Goal: Communication & Community: Answer question/provide support

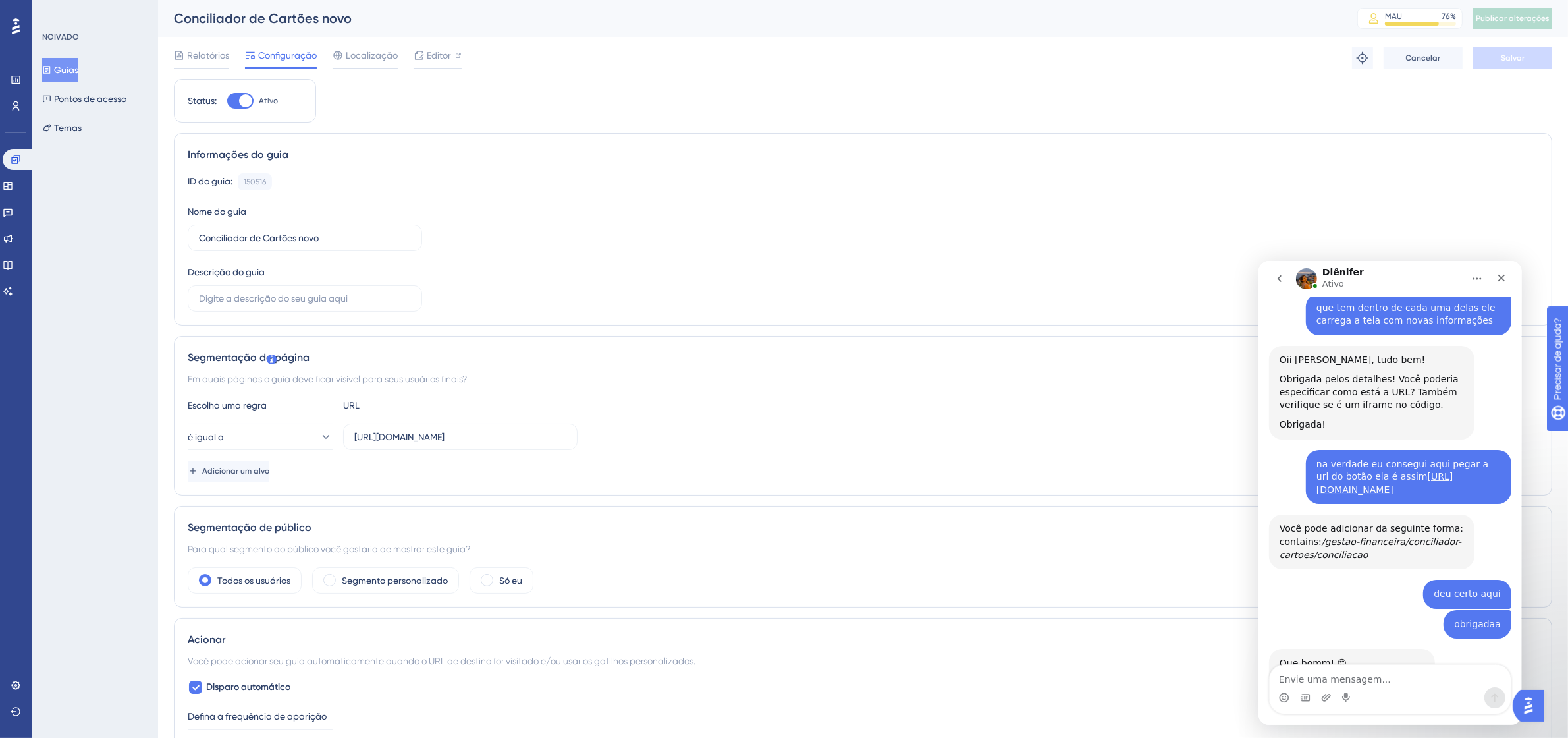
scroll to position [639, 0]
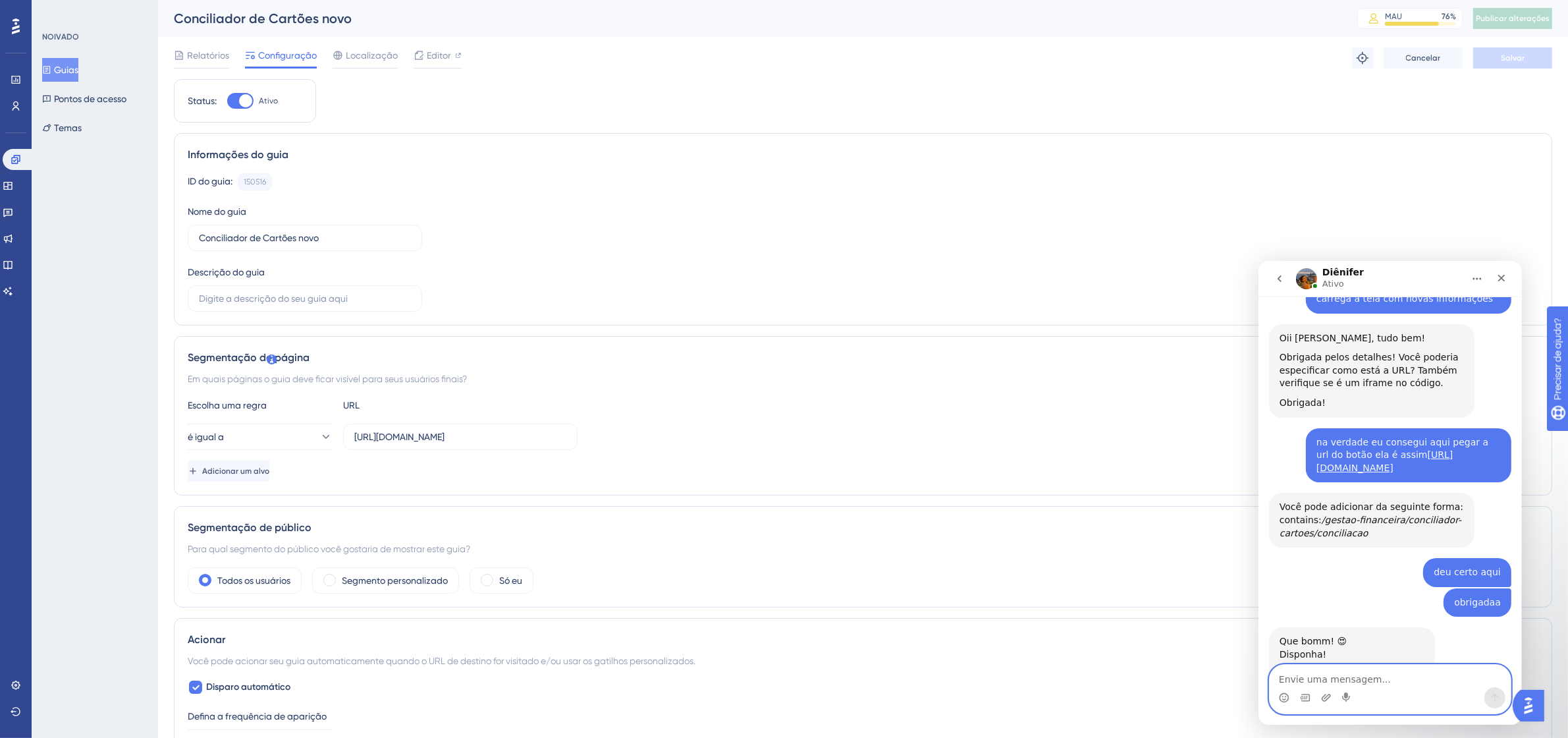
click at [1303, 673] on textarea "Envie uma mensagem..." at bounding box center [1389, 674] width 241 height 22
type textarea "somente, muito obrigada"
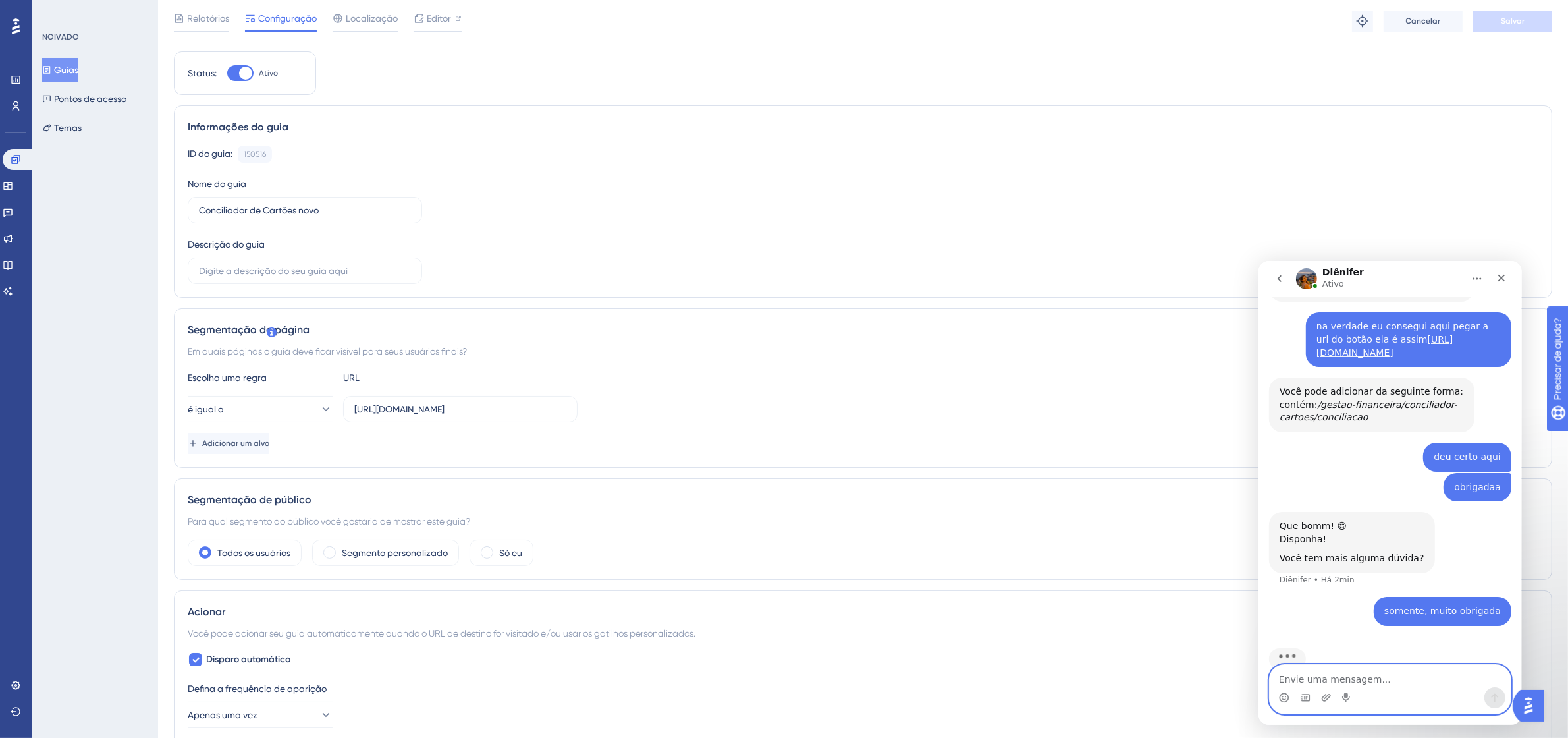
scroll to position [0, 0]
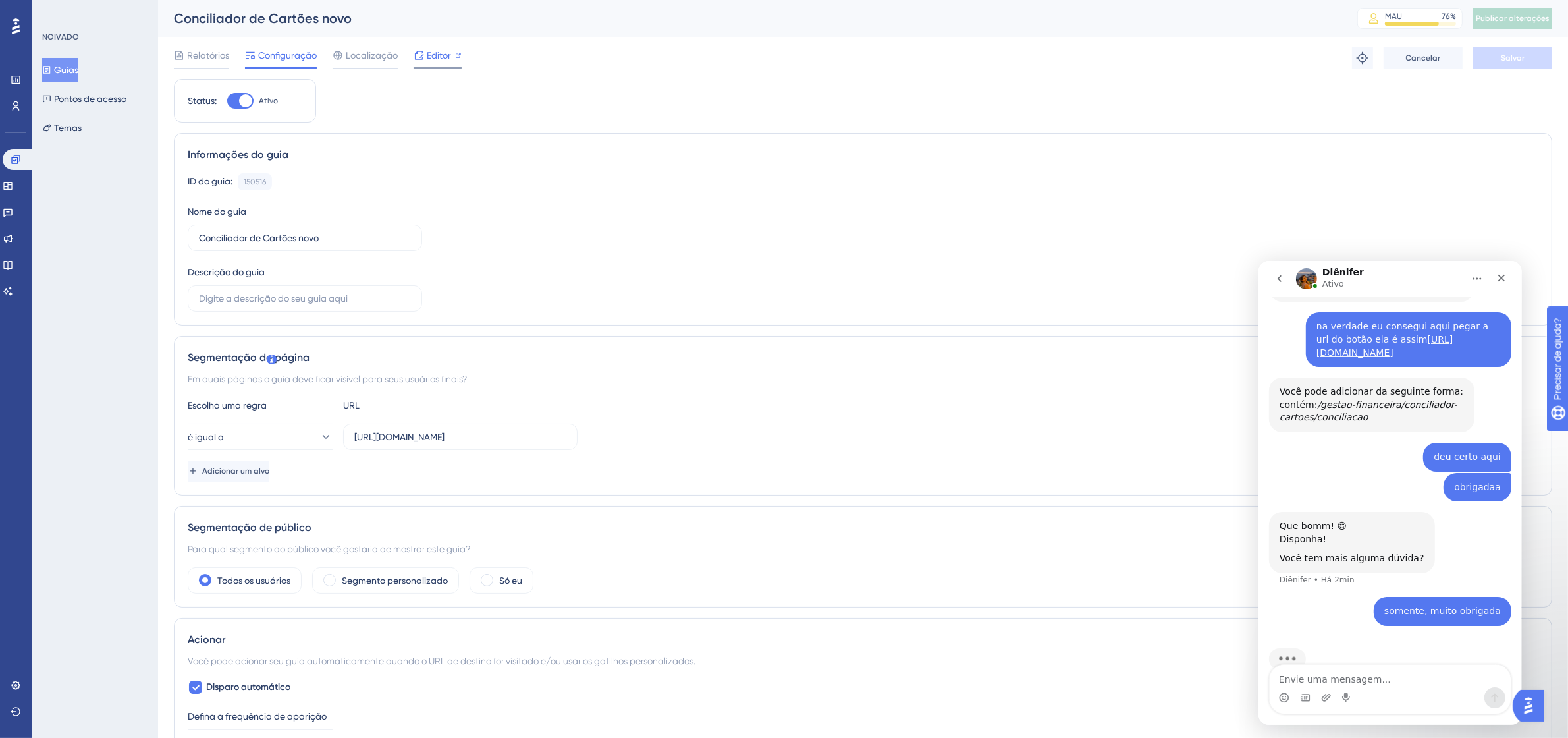
click at [439, 53] on font "Editor" at bounding box center [439, 55] width 24 height 11
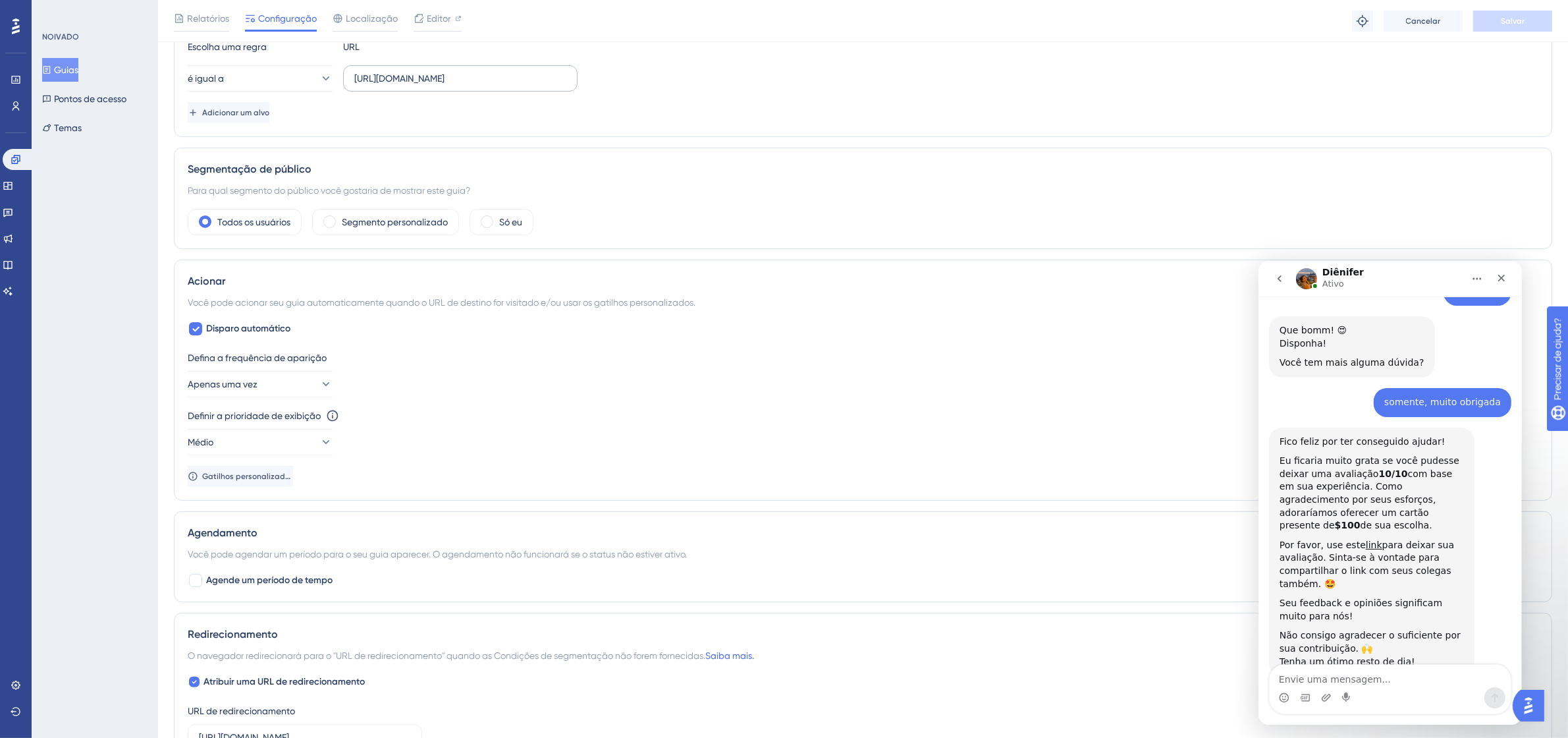
scroll to position [577, 0]
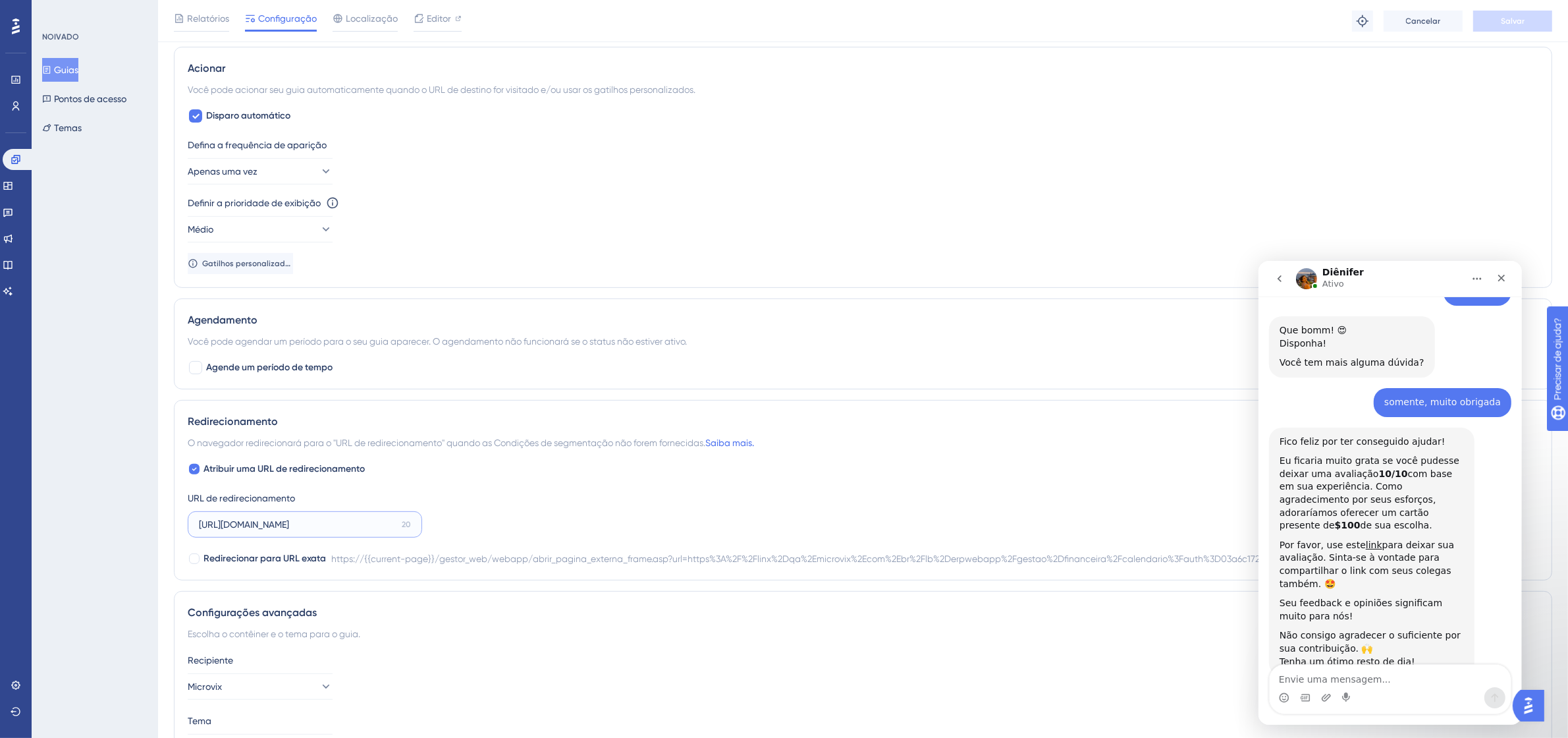
click at [292, 527] on input "[URL][DOMAIN_NAME]" at bounding box center [298, 524] width 197 height 15
paste input "://[DOMAIN_NAME][URL]"
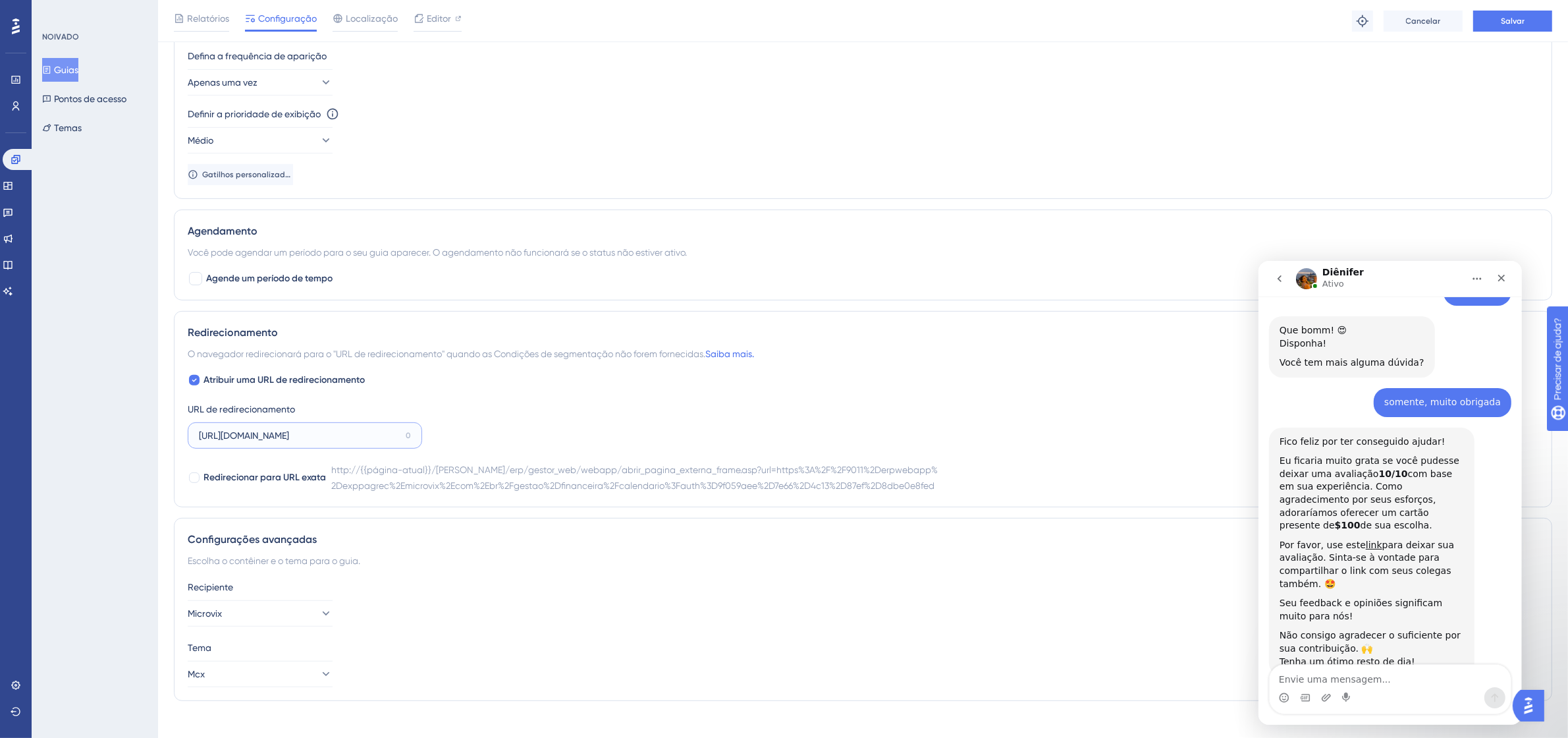
scroll to position [669, 0]
type input "[URL][DOMAIN_NAME]"
click at [1526, 15] on button "Salvar" at bounding box center [1513, 21] width 79 height 21
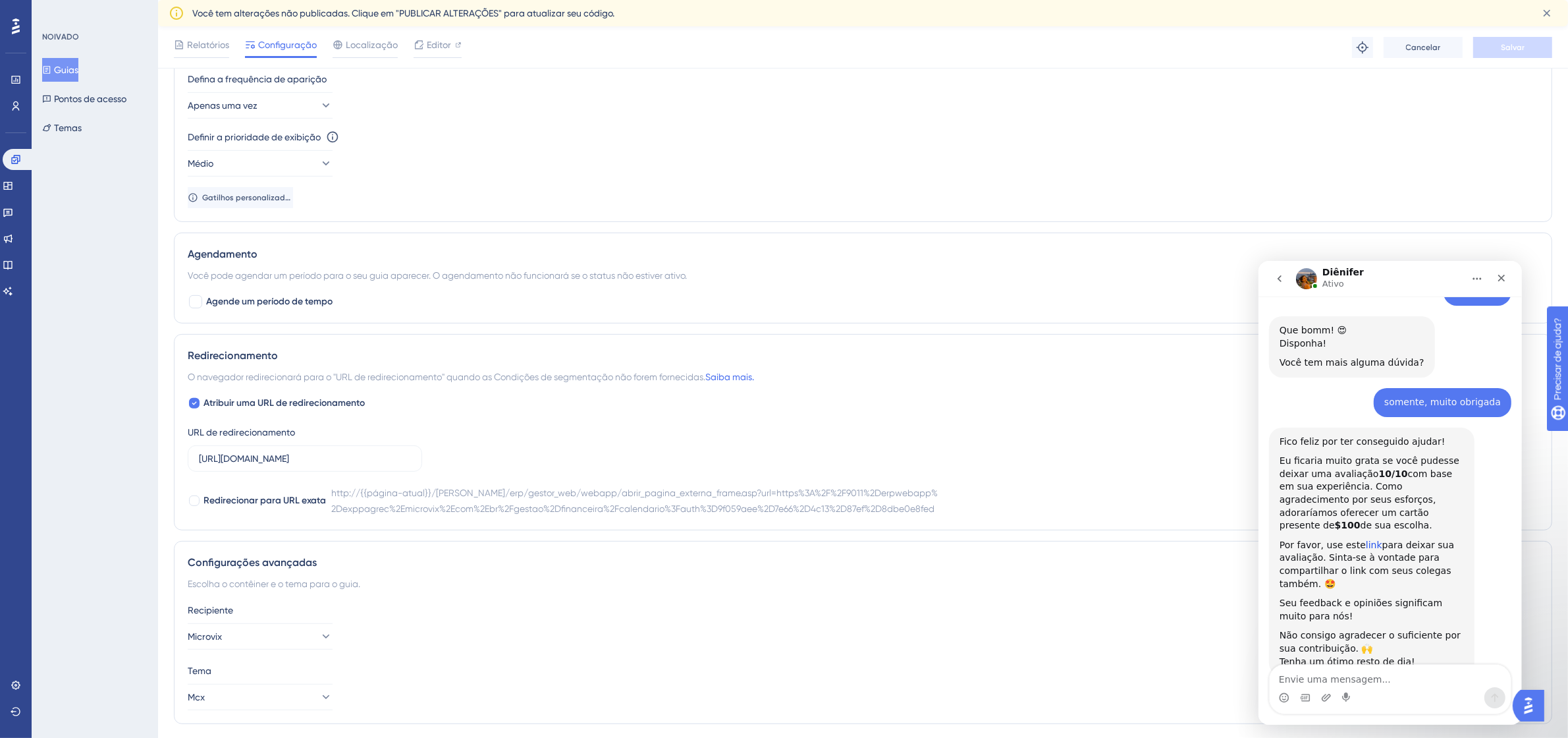
click at [1365, 539] on link "link" at bounding box center [1373, 544] width 16 height 11
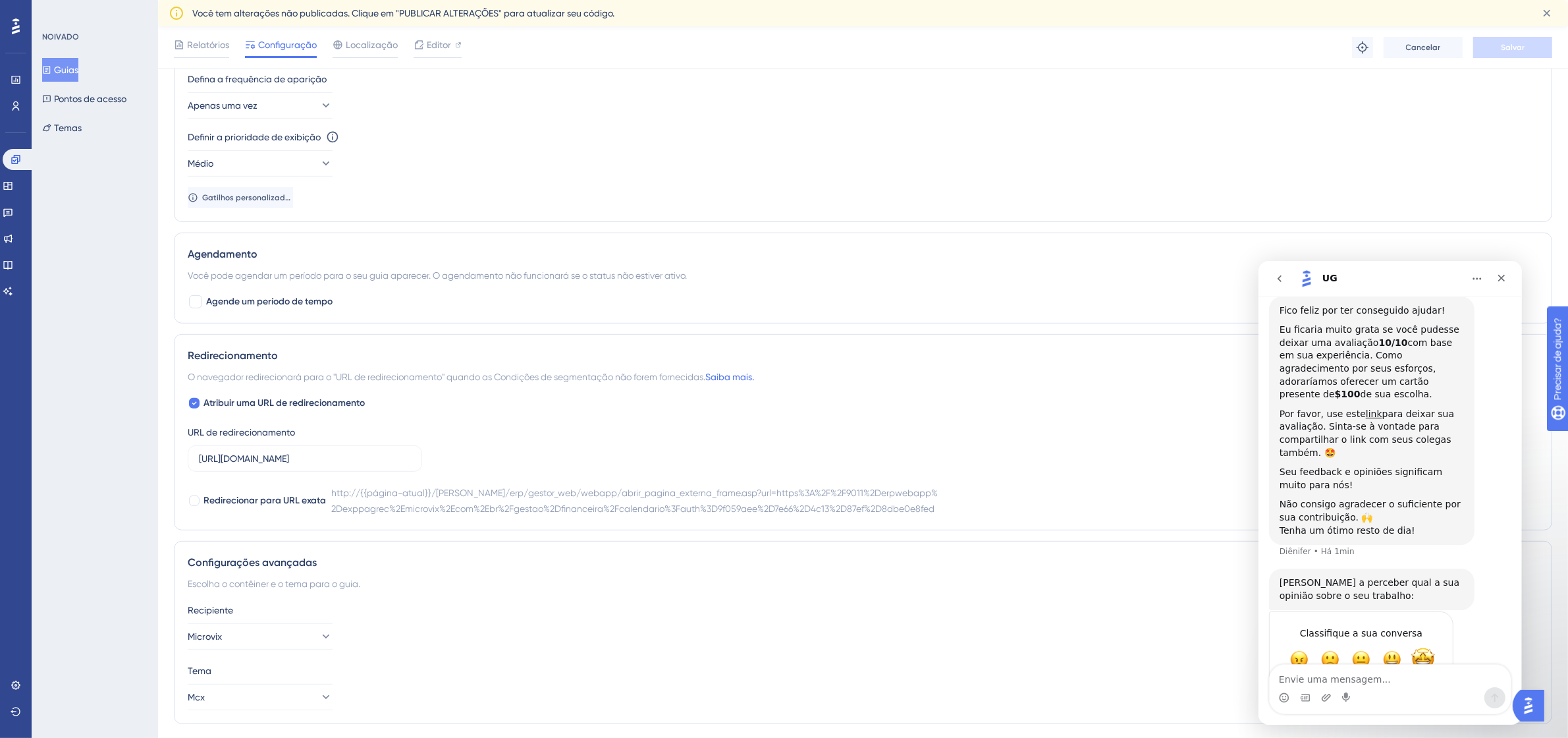
click at [1426, 647] on span "Incrível" at bounding box center [1422, 658] width 24 height 24
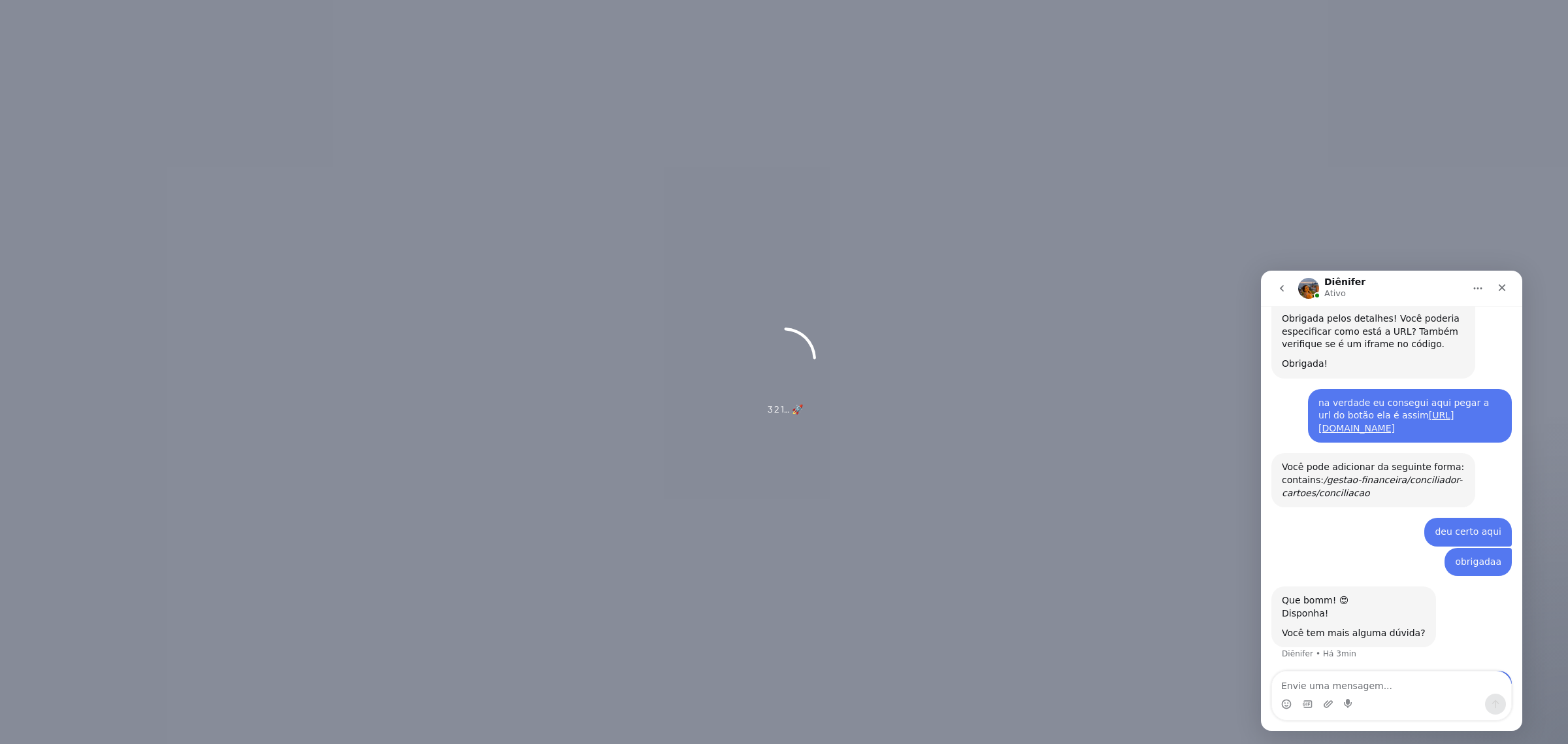
scroll to position [723, 0]
